Goal: Navigation & Orientation: Find specific page/section

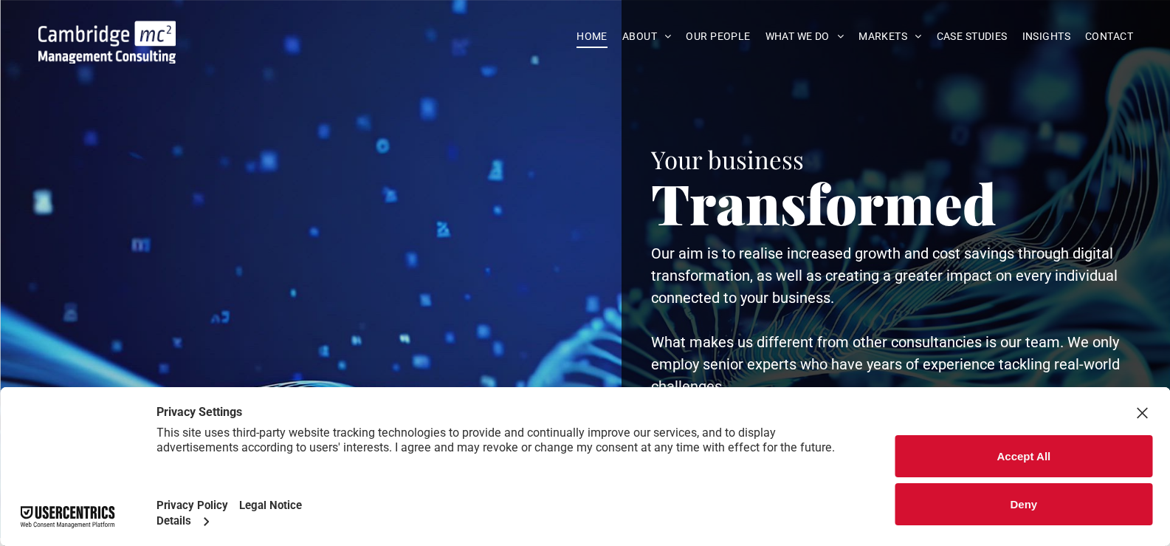
click at [716, 32] on span "OUR PEOPLE" at bounding box center [718, 36] width 64 height 23
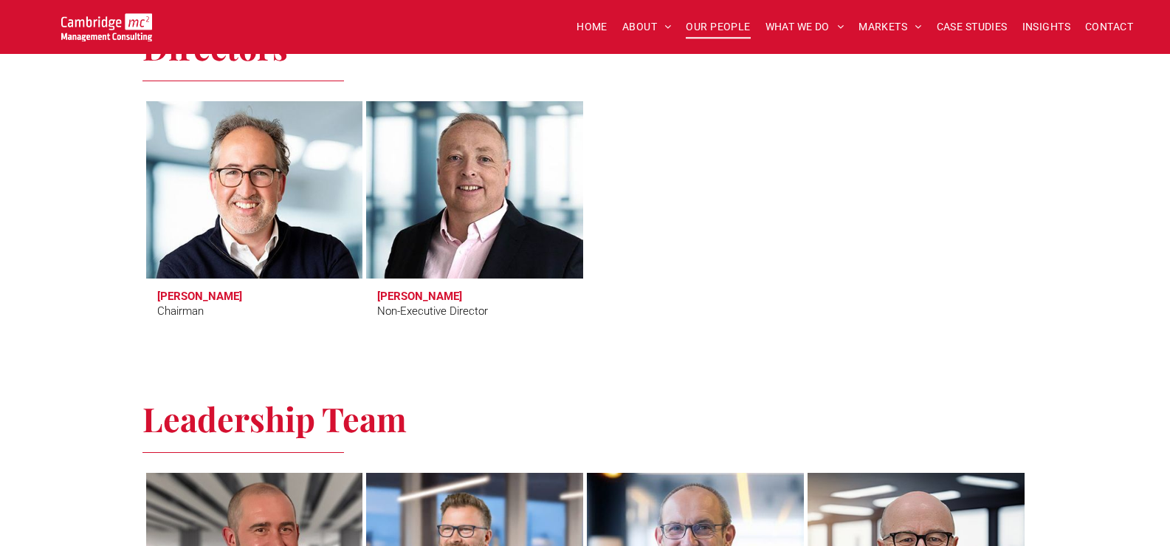
scroll to position [664, 0]
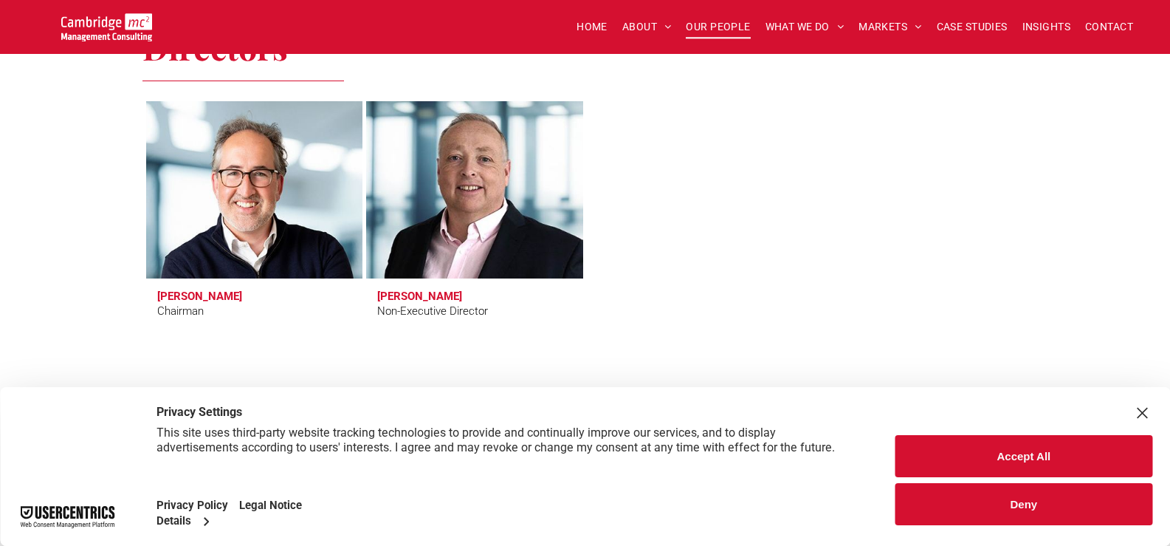
click at [1033, 506] on button "Deny" at bounding box center [1024, 504] width 257 height 42
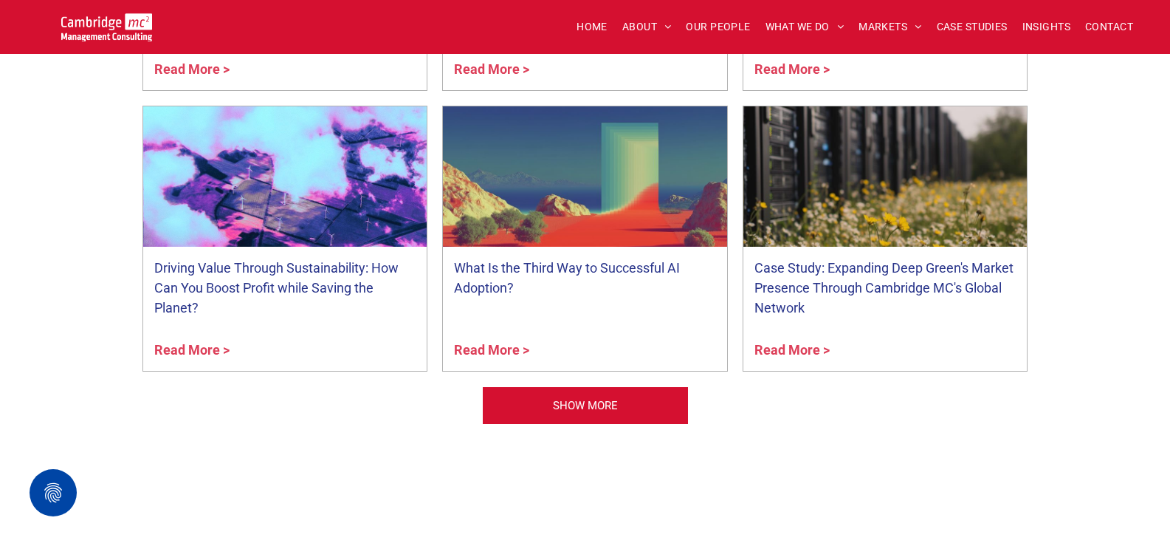
scroll to position [5907, 0]
